Goal: Find specific page/section: Find specific page/section

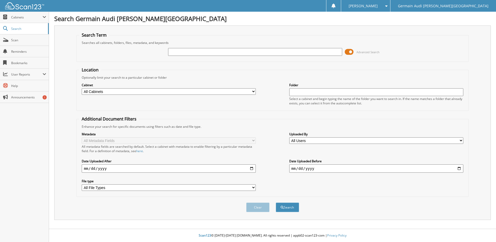
click at [351, 52] on span at bounding box center [349, 52] width 9 height 8
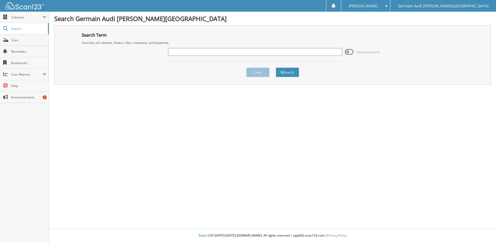
click at [326, 52] on input "text" at bounding box center [255, 52] width 174 height 8
type input "42892"
click at [276, 67] on button "Search" at bounding box center [287, 72] width 23 height 10
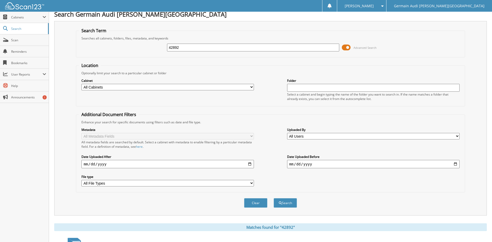
scroll to position [104, 0]
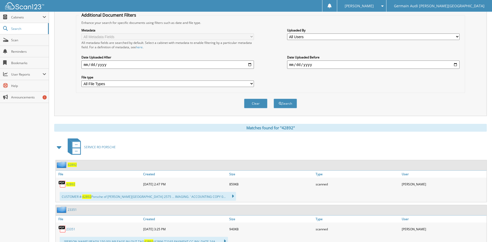
click at [71, 184] on span "42892" at bounding box center [70, 184] width 9 height 4
